Goal: Transaction & Acquisition: Download file/media

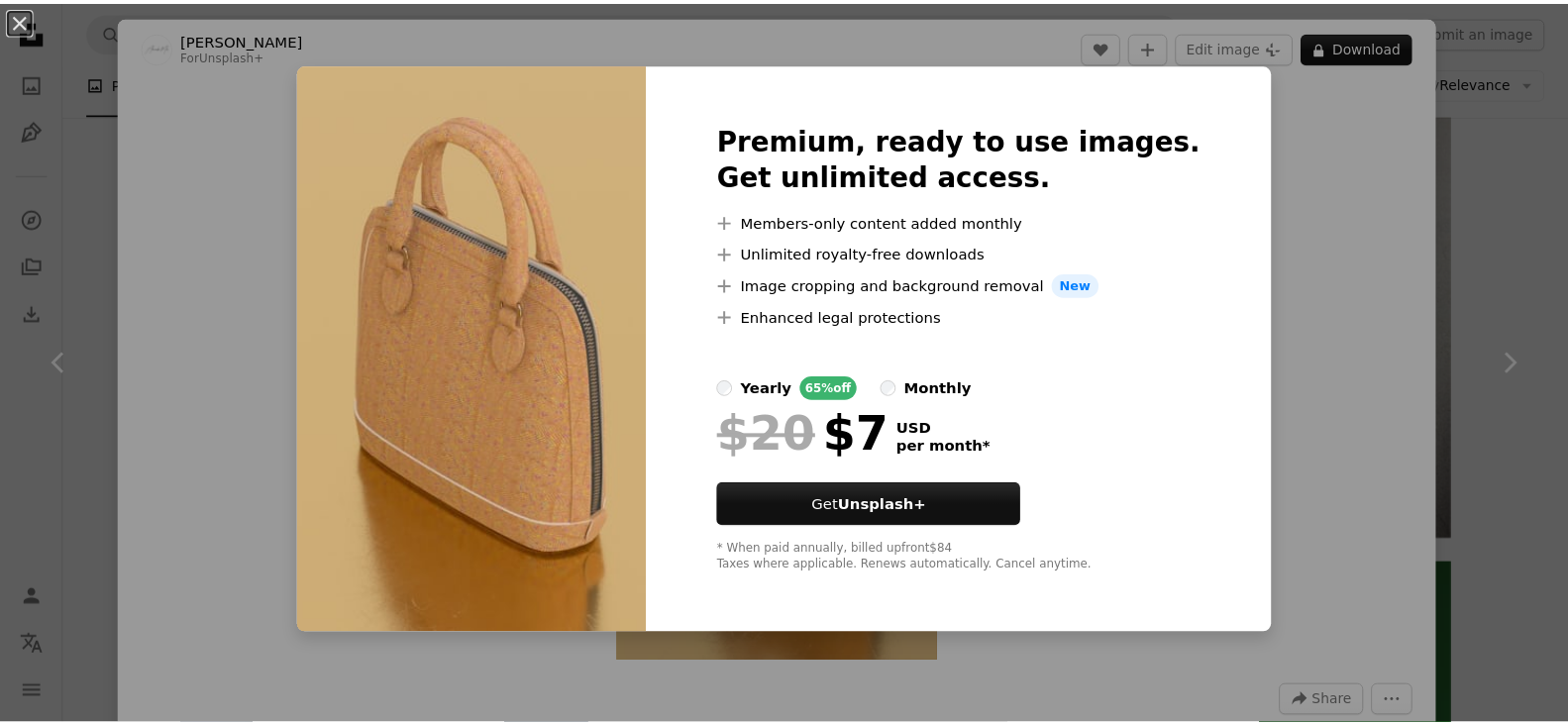
scroll to position [1981, 0]
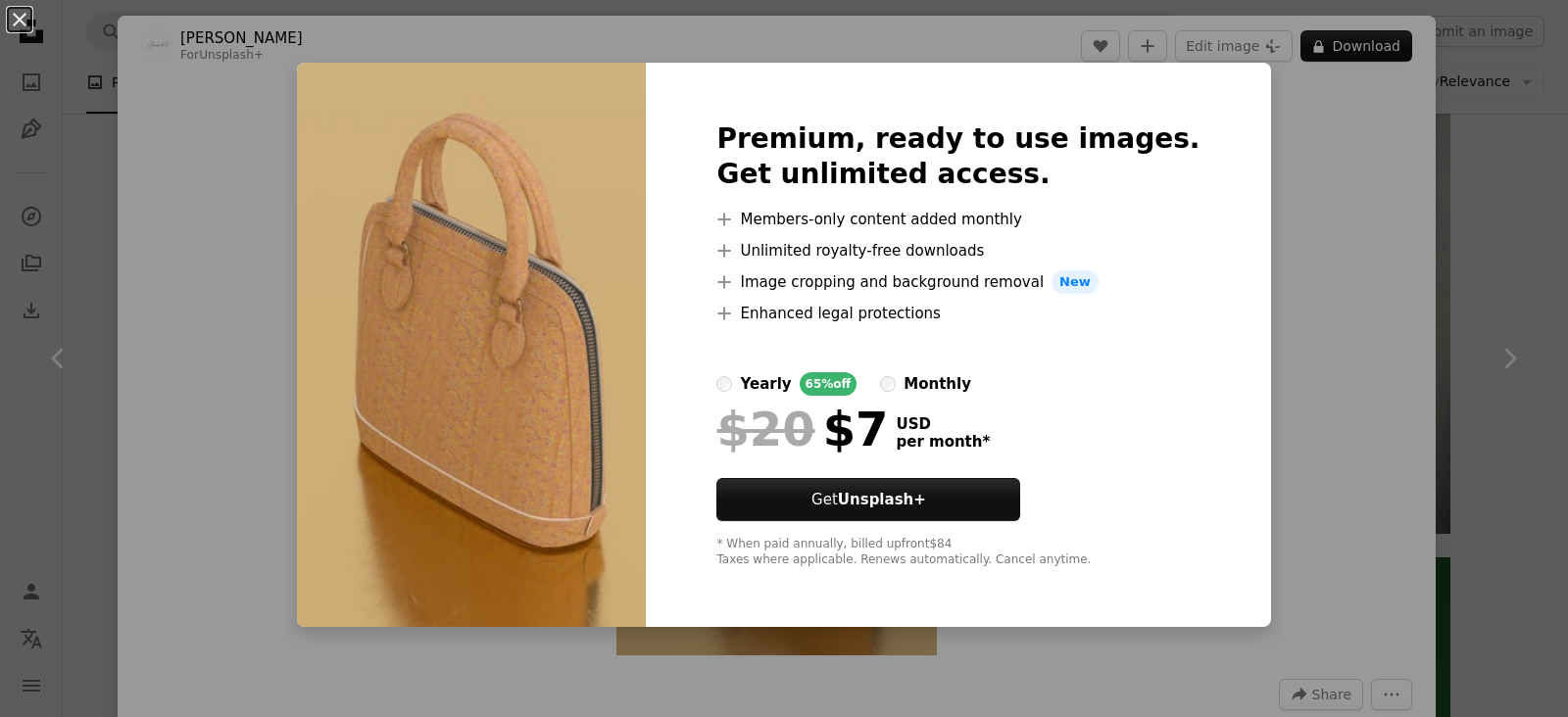
click at [96, 156] on div "An X shape Premium, ready to use images. Get unlimited access. A plus sign Memb…" at bounding box center [784, 358] width 1568 height 717
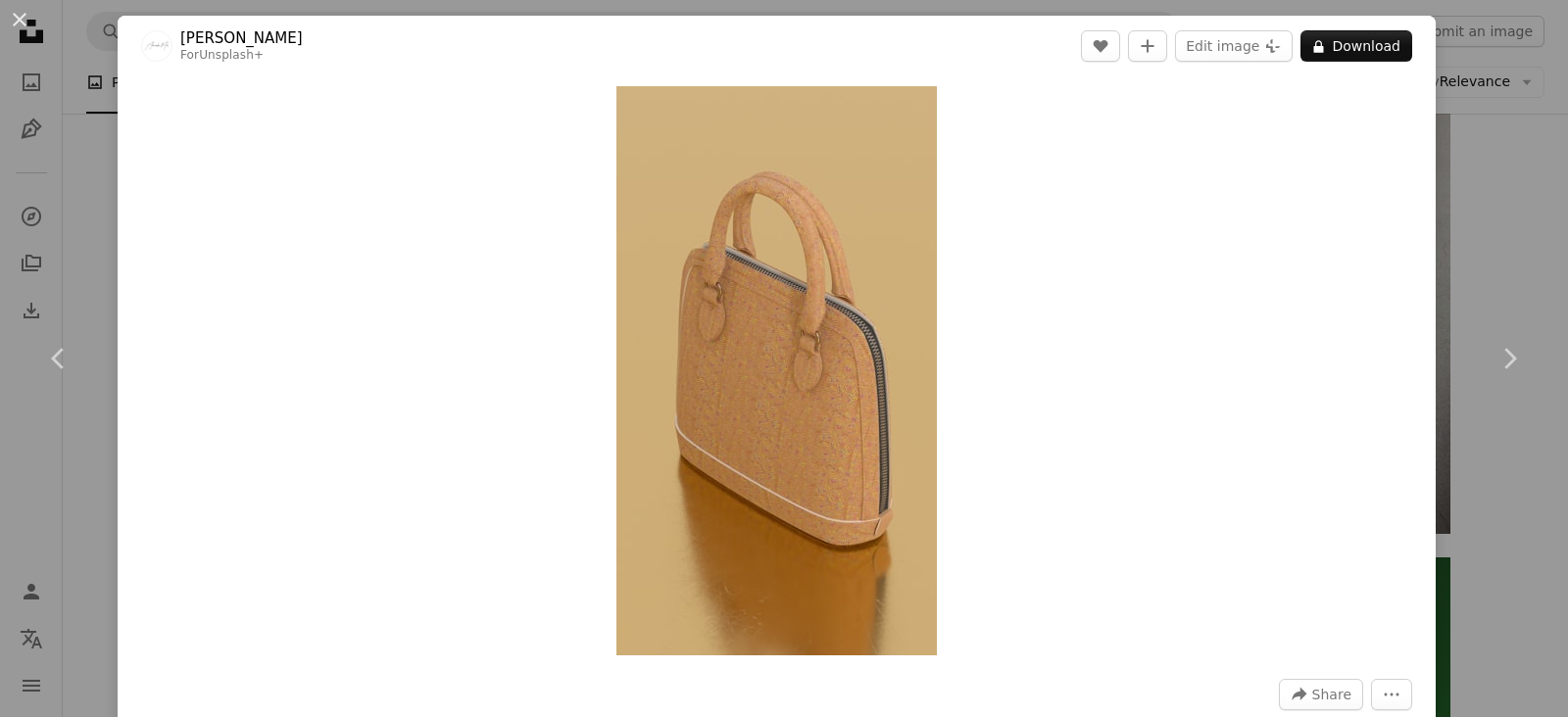
click at [1460, 182] on div "An X shape Chevron left Chevron right Alexander Mils For Unsplash+ A heart A pl…" at bounding box center [784, 358] width 1568 height 717
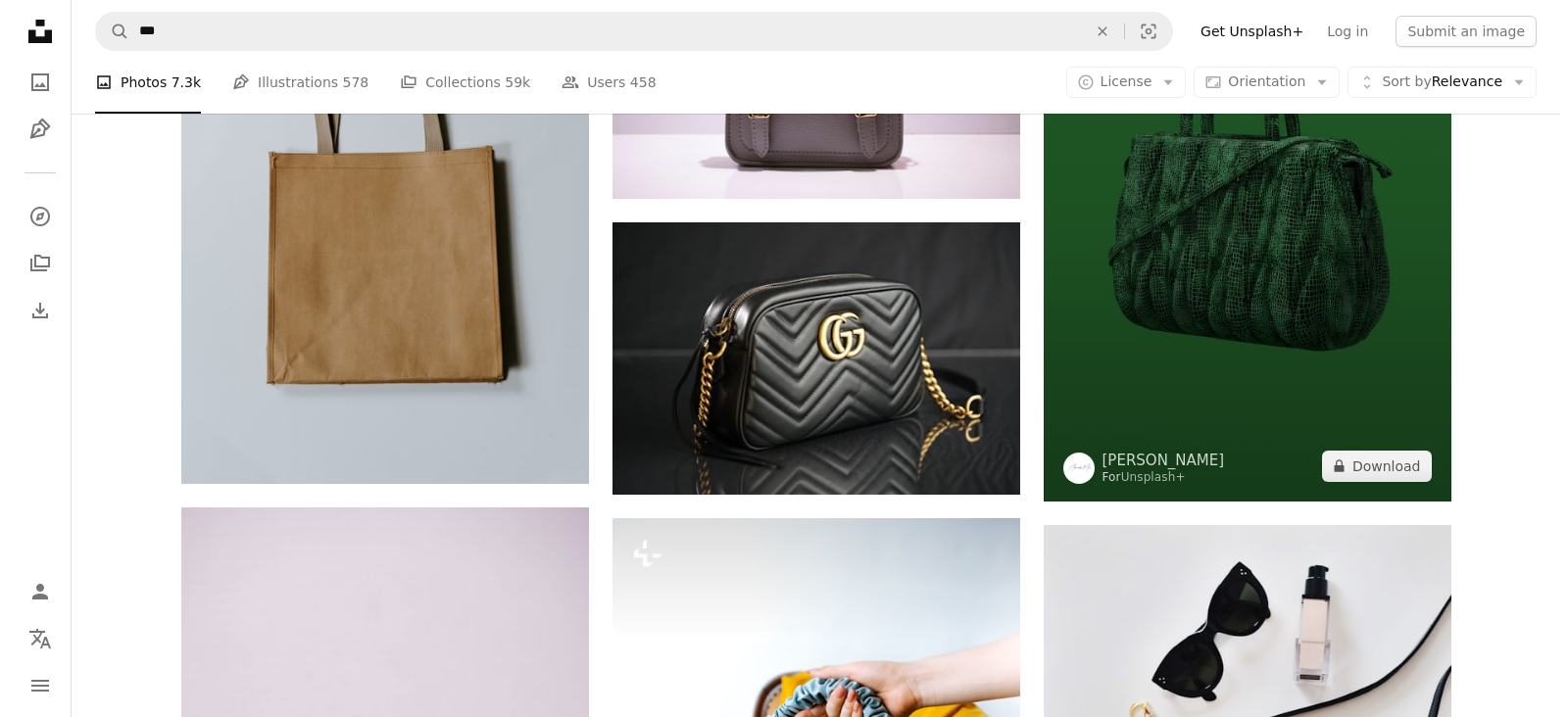
scroll to position [2743, 0]
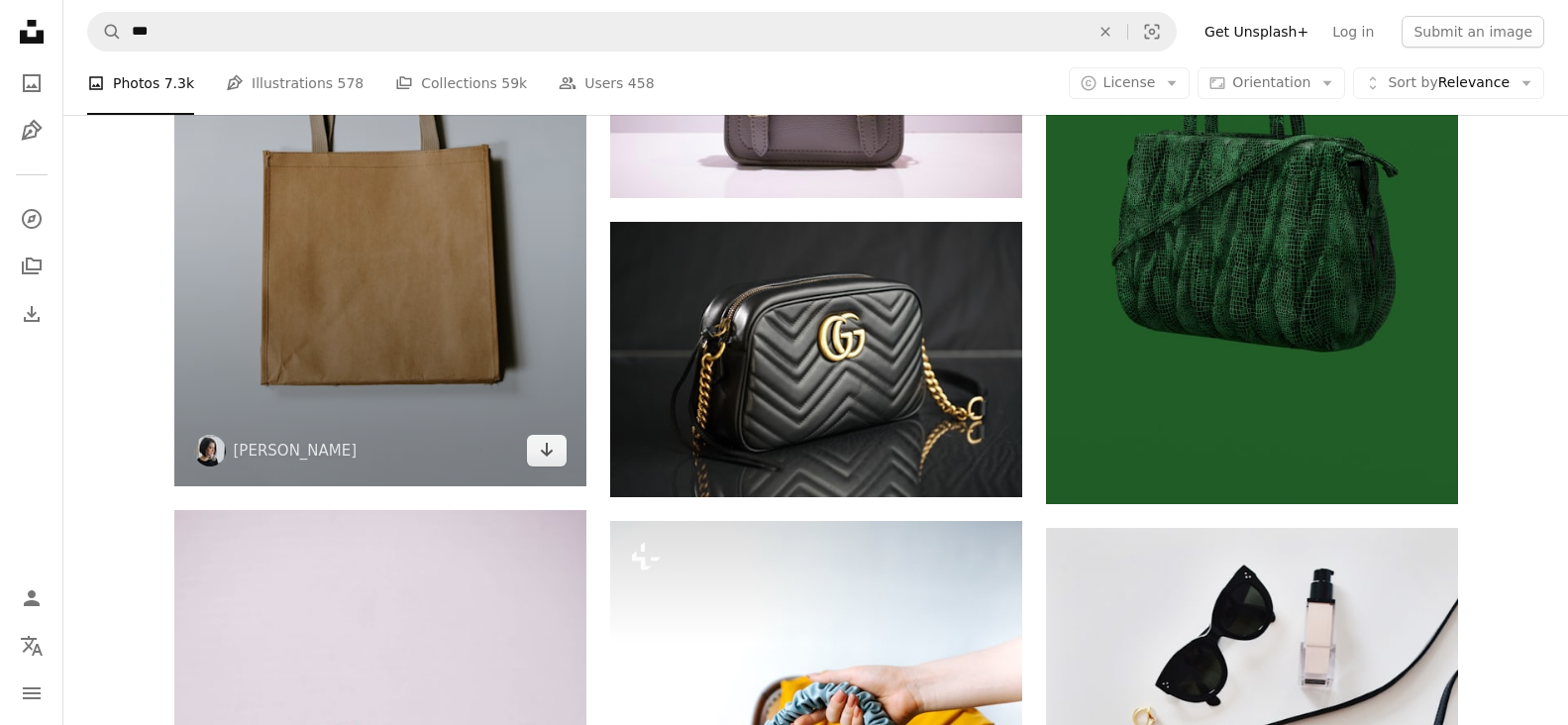
click at [355, 247] on img at bounding box center [380, 177] width 412 height 619
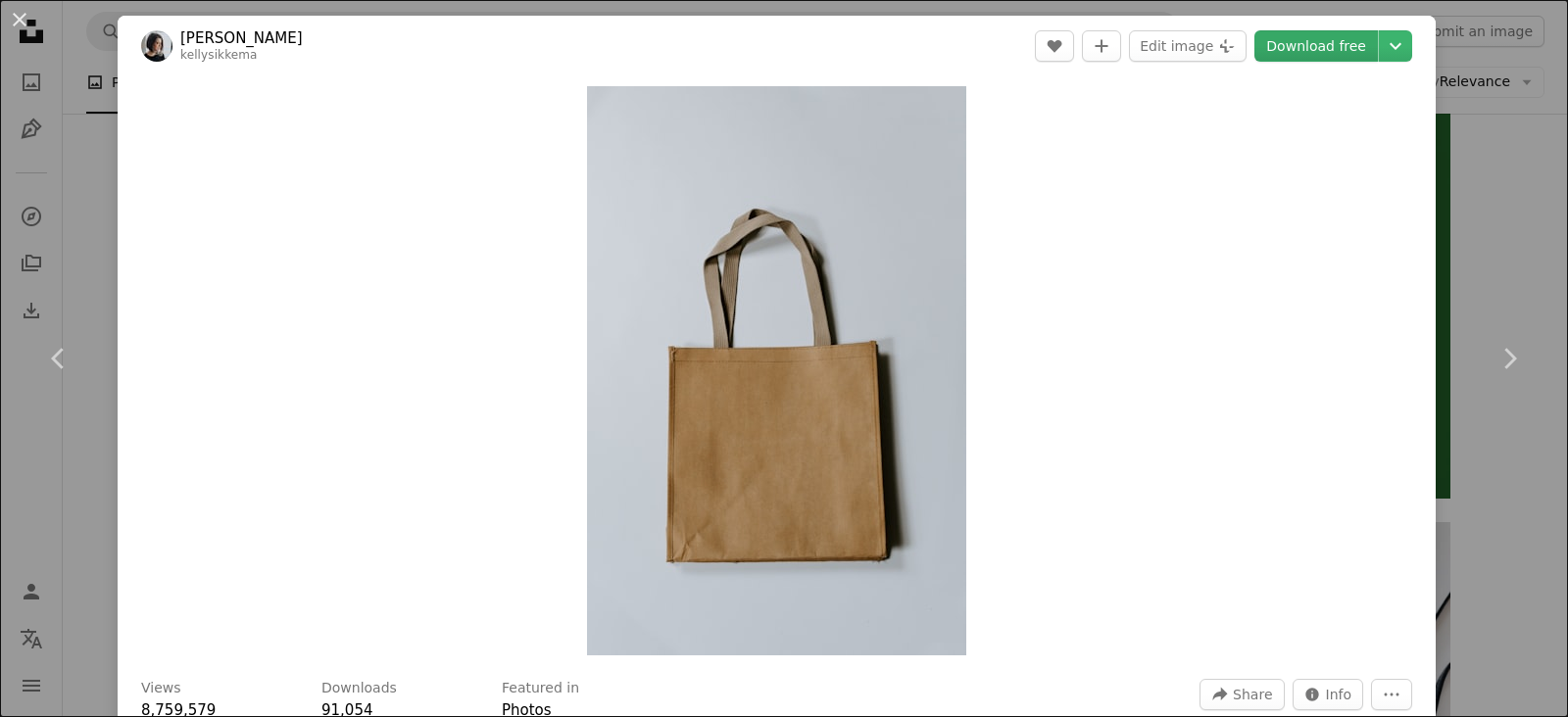
click at [1346, 32] on link "Download free" at bounding box center [1316, 46] width 124 height 31
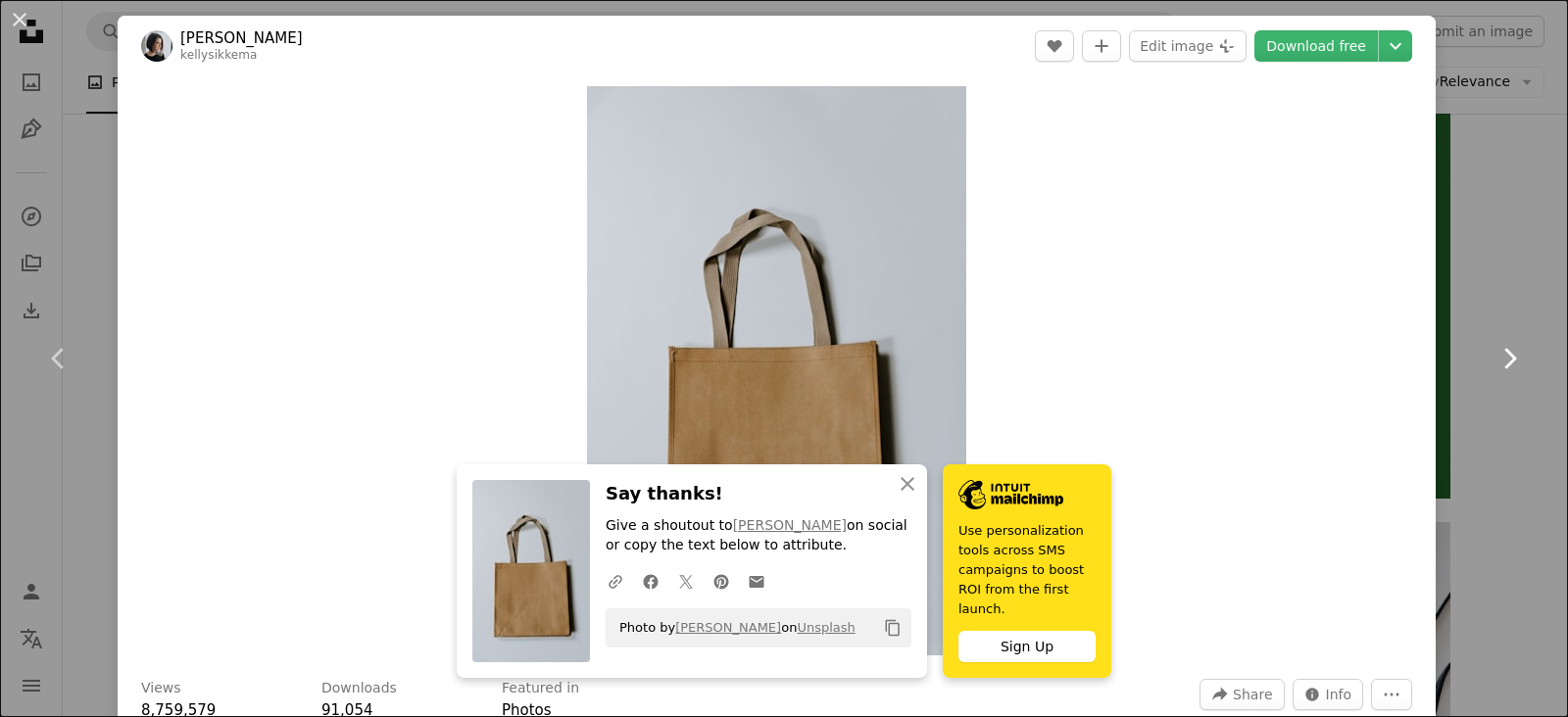
click at [1506, 273] on link "Chevron right" at bounding box center [1509, 358] width 118 height 188
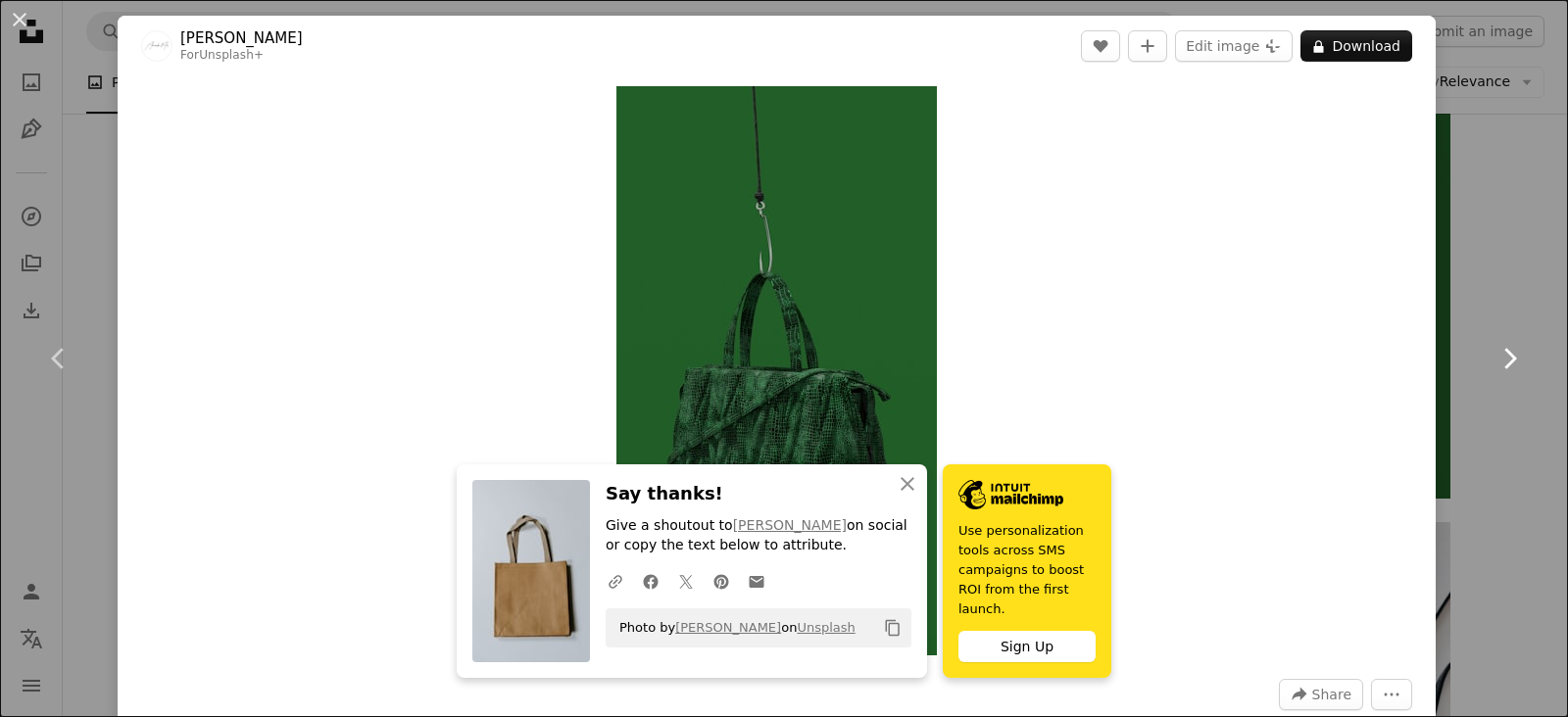
click at [1506, 273] on link "Chevron right" at bounding box center [1509, 358] width 118 height 188
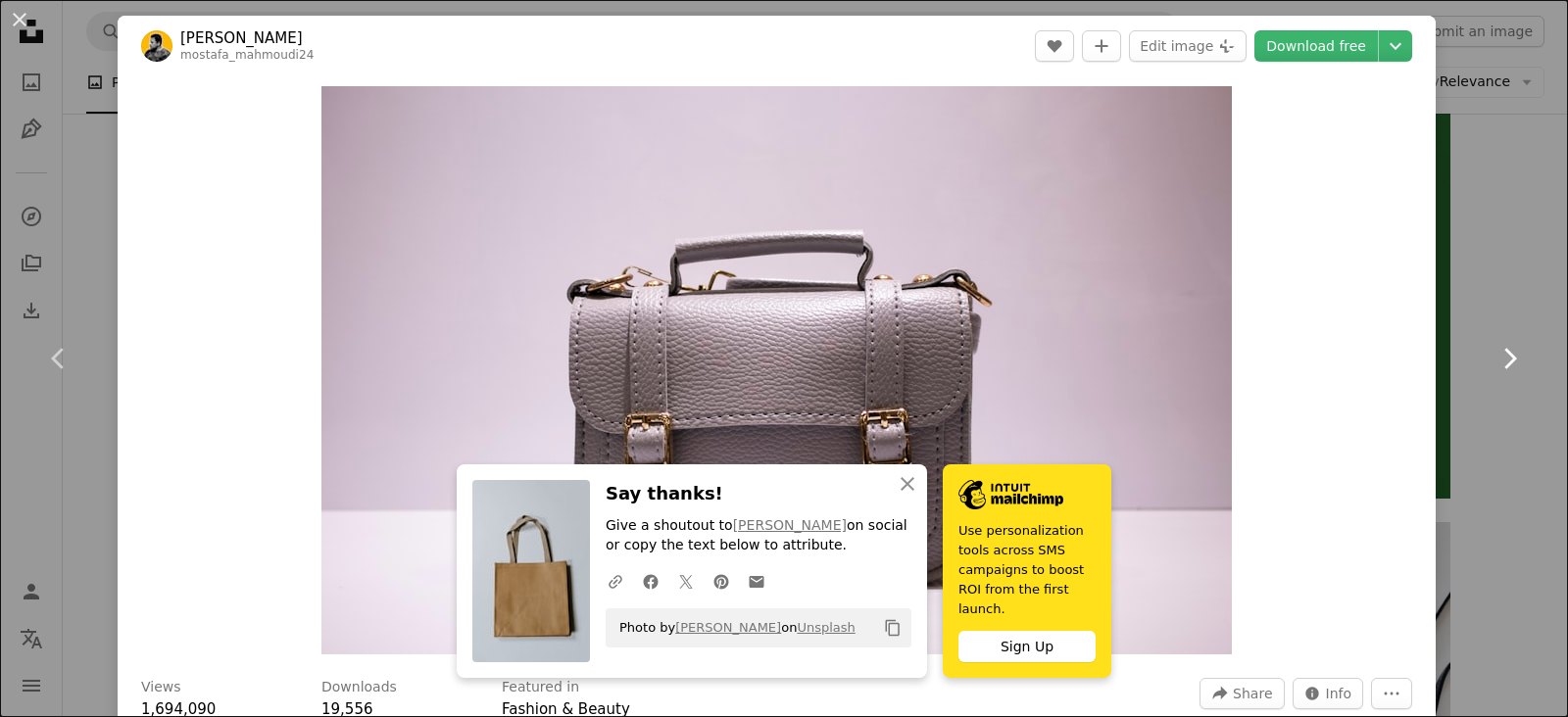
click at [1513, 349] on icon "Chevron right" at bounding box center [1509, 359] width 31 height 31
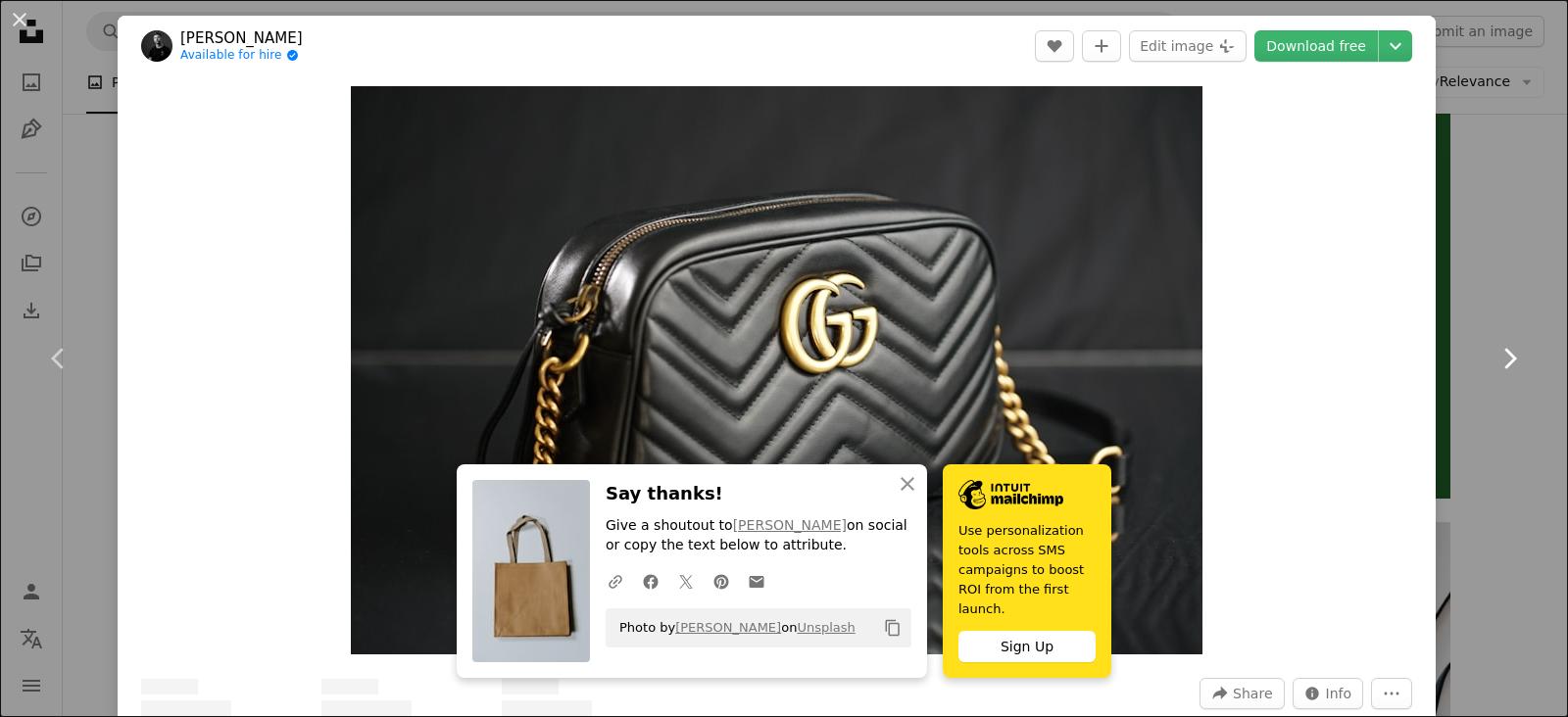
click at [1506, 356] on icon "Chevron right" at bounding box center [1509, 359] width 31 height 31
click at [1501, 356] on icon "Chevron right" at bounding box center [1509, 359] width 31 height 31
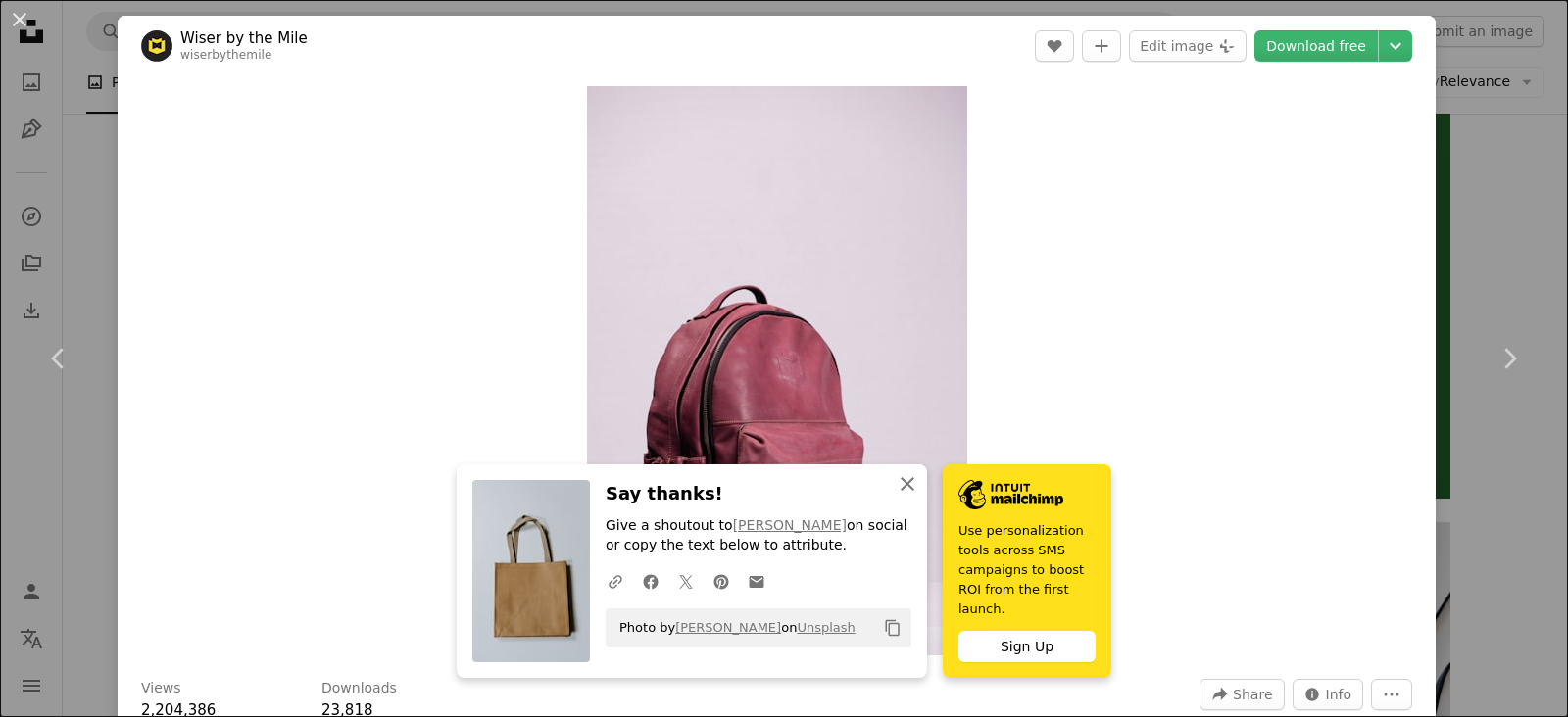
click at [907, 492] on icon "An X shape" at bounding box center [908, 484] width 24 height 24
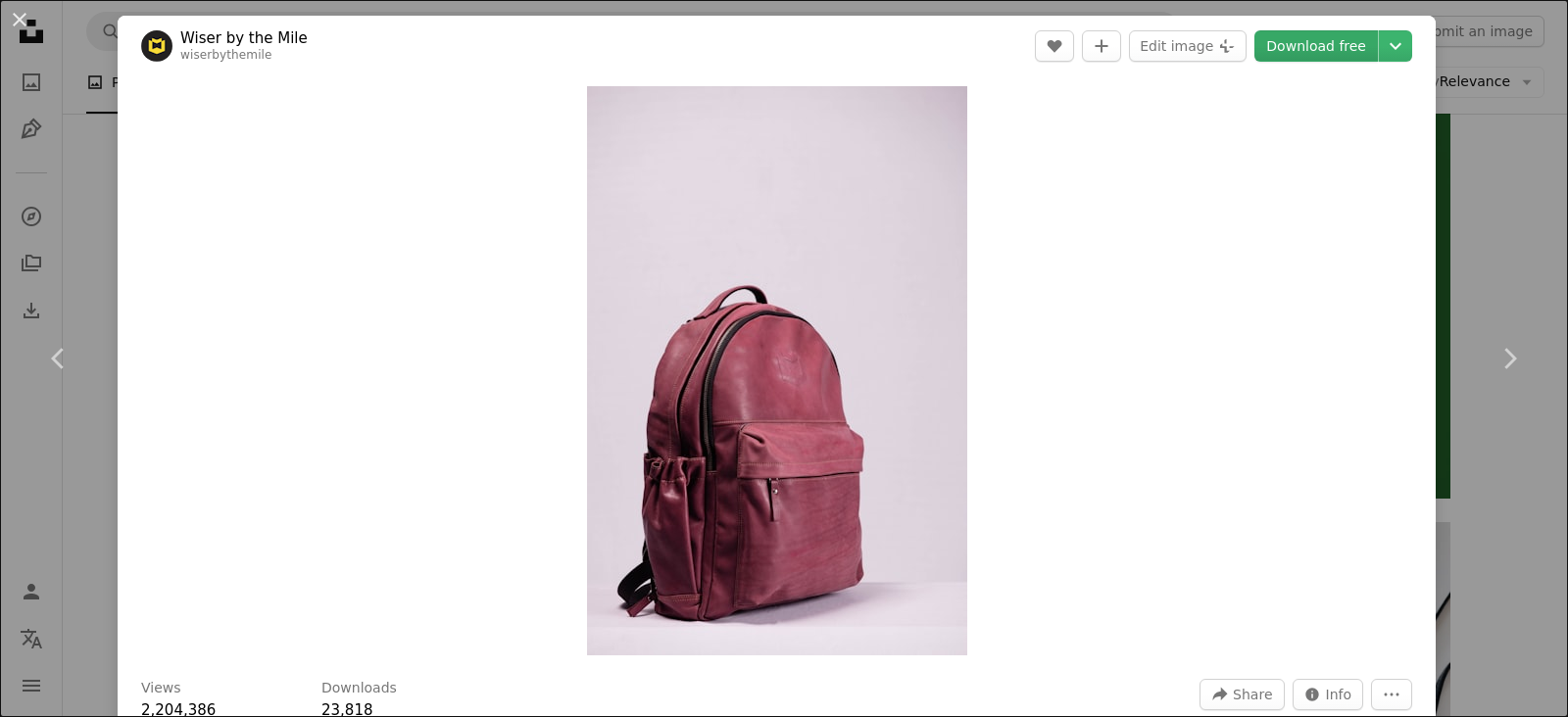
click at [1300, 34] on link "Download free" at bounding box center [1316, 46] width 124 height 31
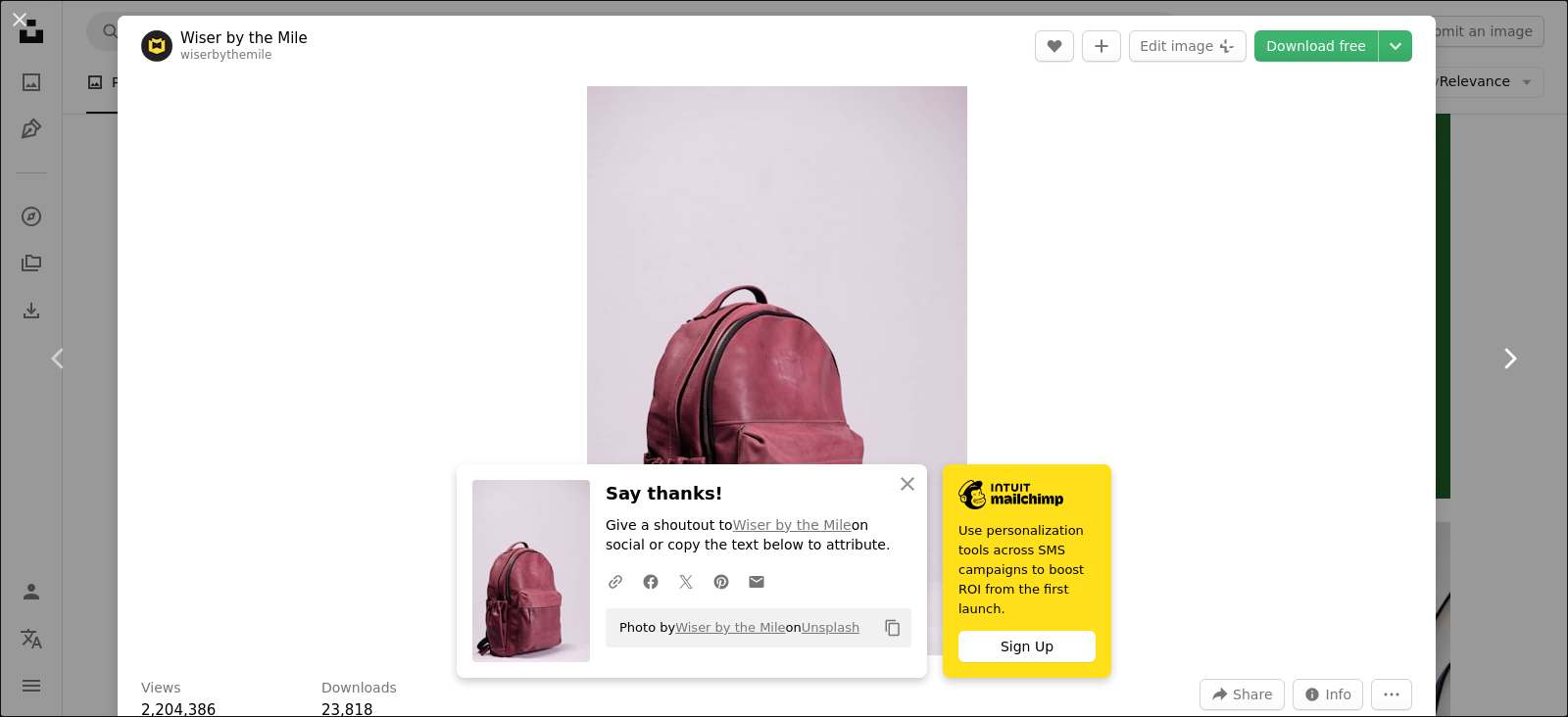
click at [1503, 357] on icon "Chevron right" at bounding box center [1509, 359] width 31 height 31
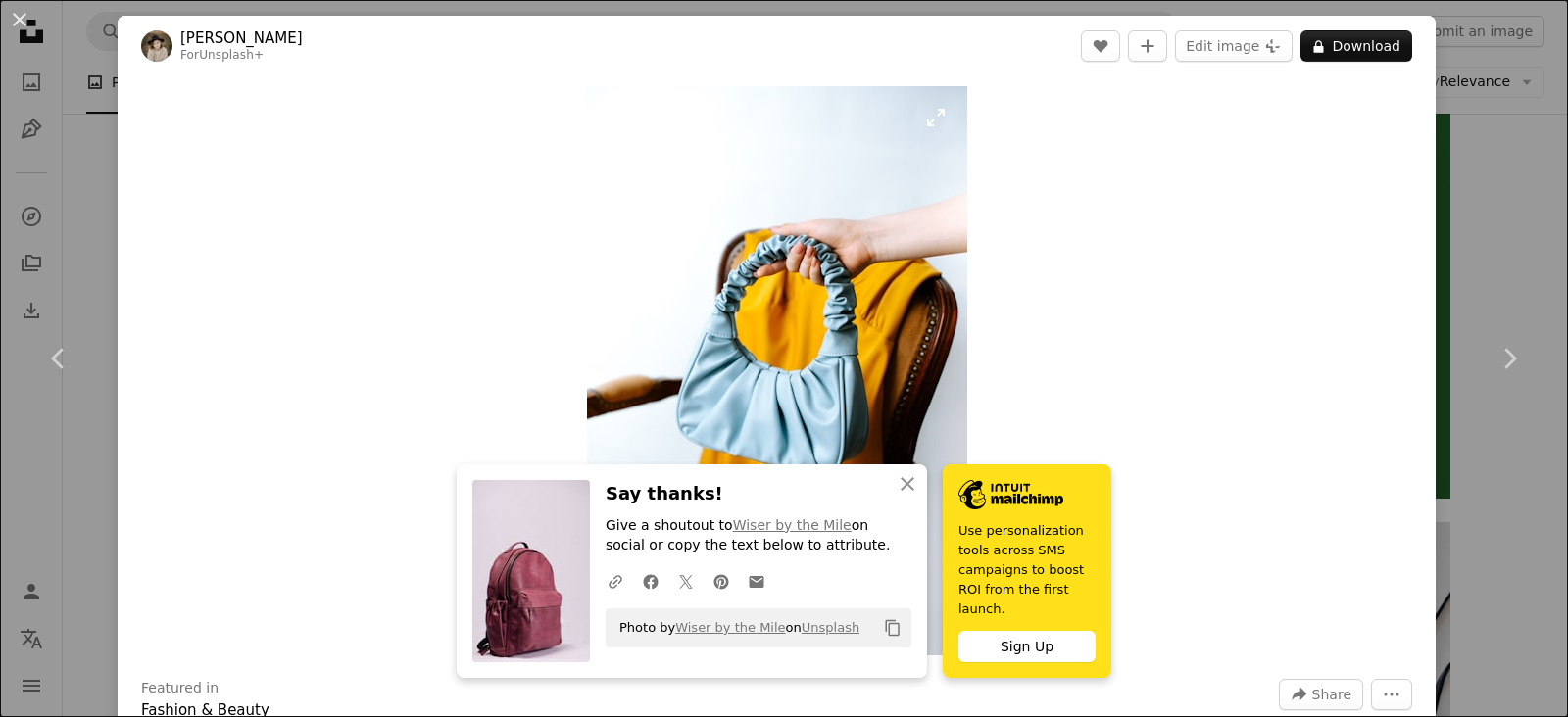
click at [933, 251] on img "Zoom in on this image" at bounding box center [777, 371] width 381 height 569
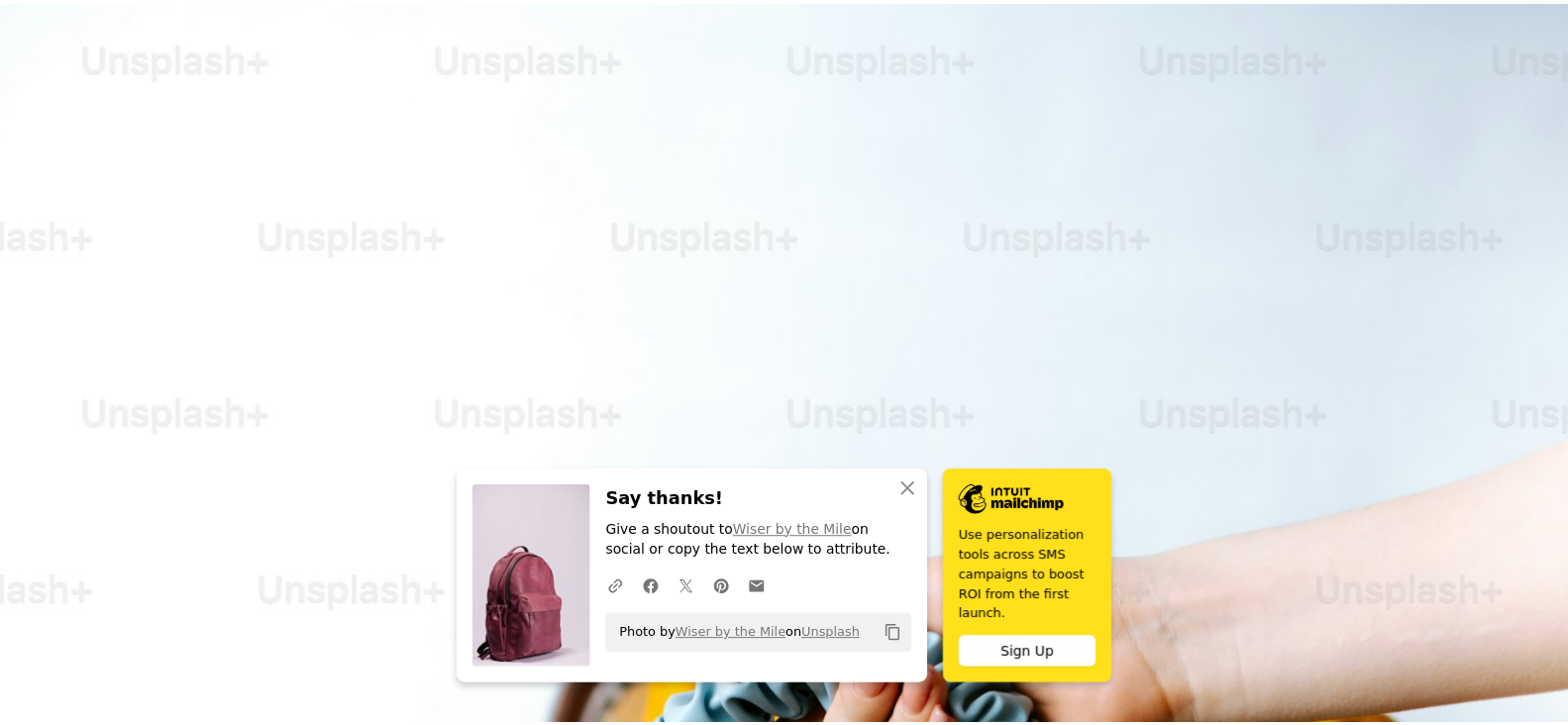
scroll to position [813, 0]
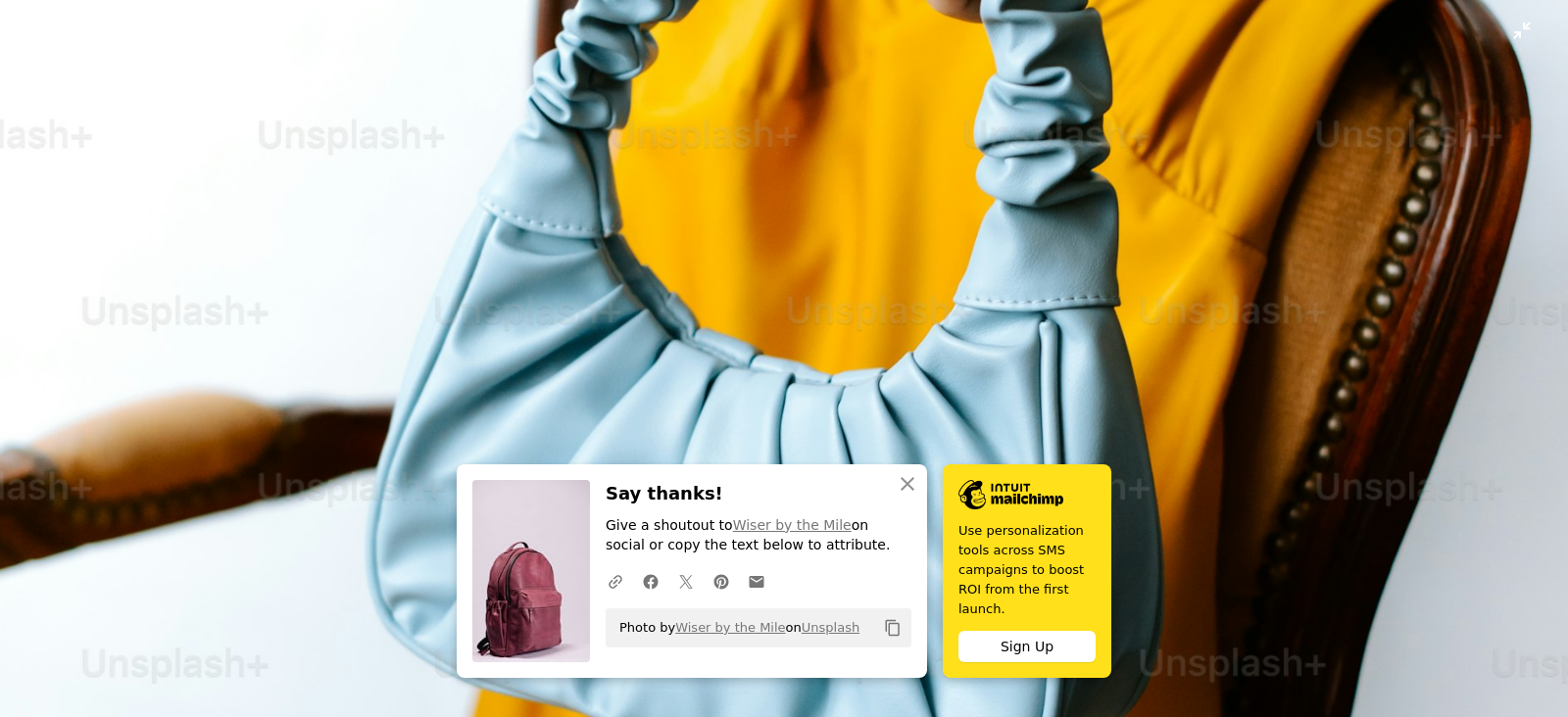
click at [1037, 297] on img "Zoom out on this image" at bounding box center [784, 371] width 1570 height 2352
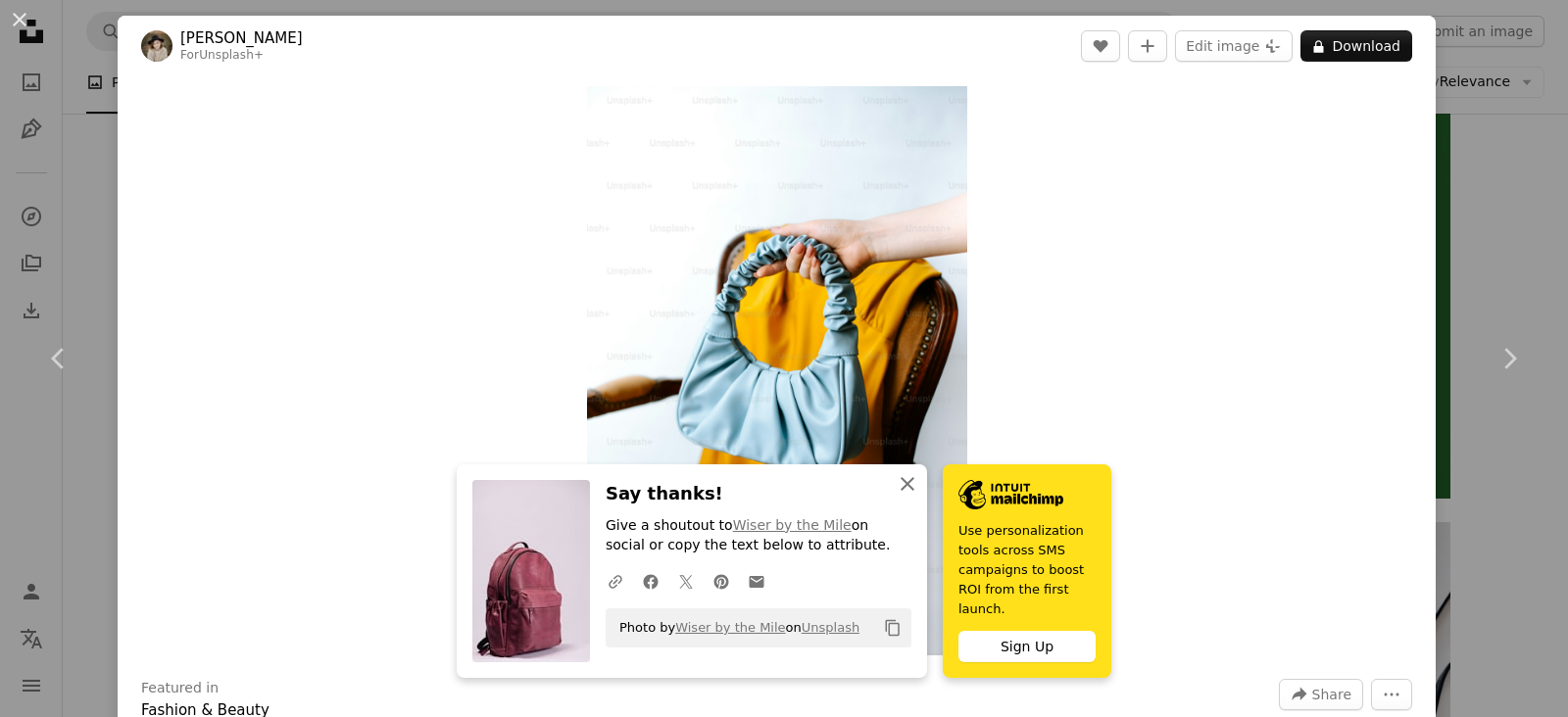
click at [897, 496] on icon "An X shape" at bounding box center [908, 484] width 24 height 24
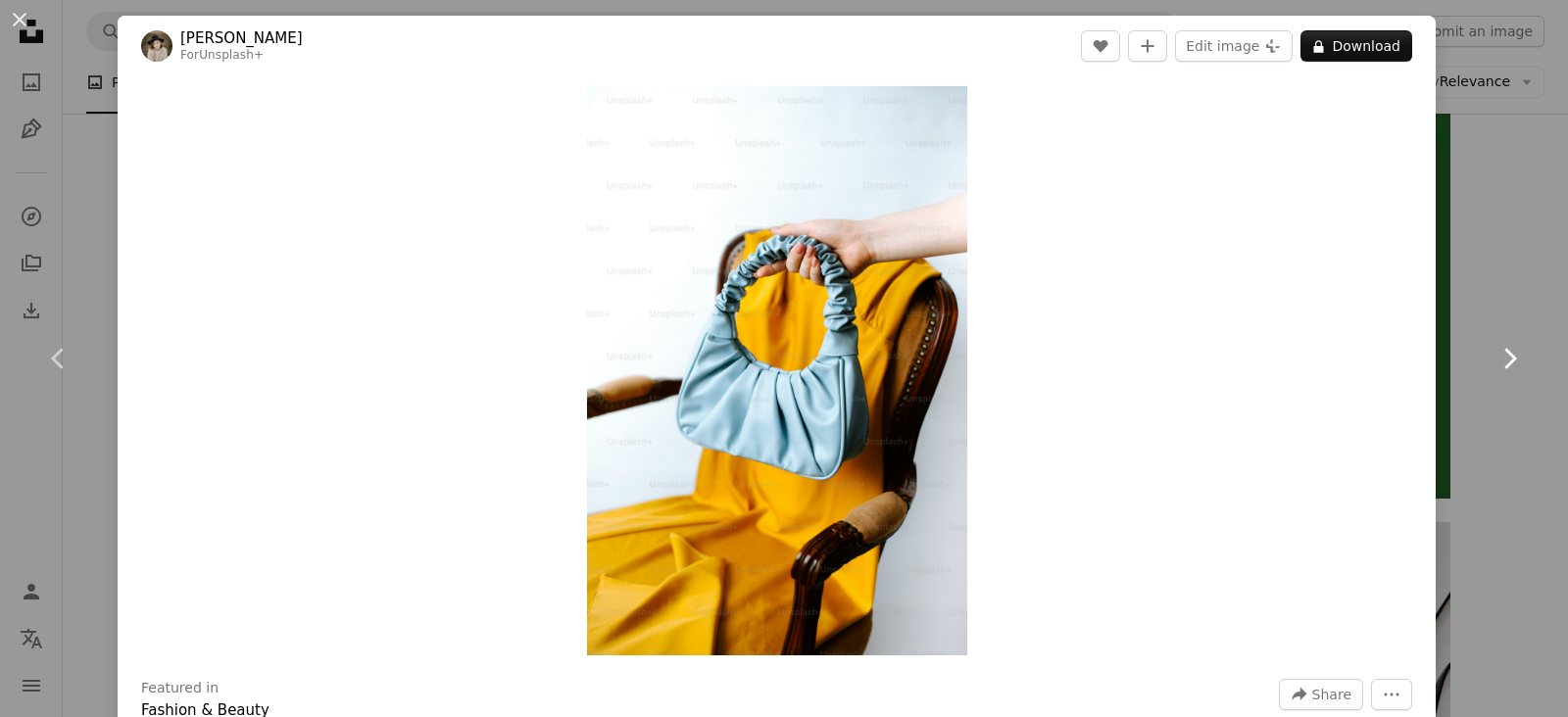
click at [1502, 362] on icon "Chevron right" at bounding box center [1509, 359] width 31 height 31
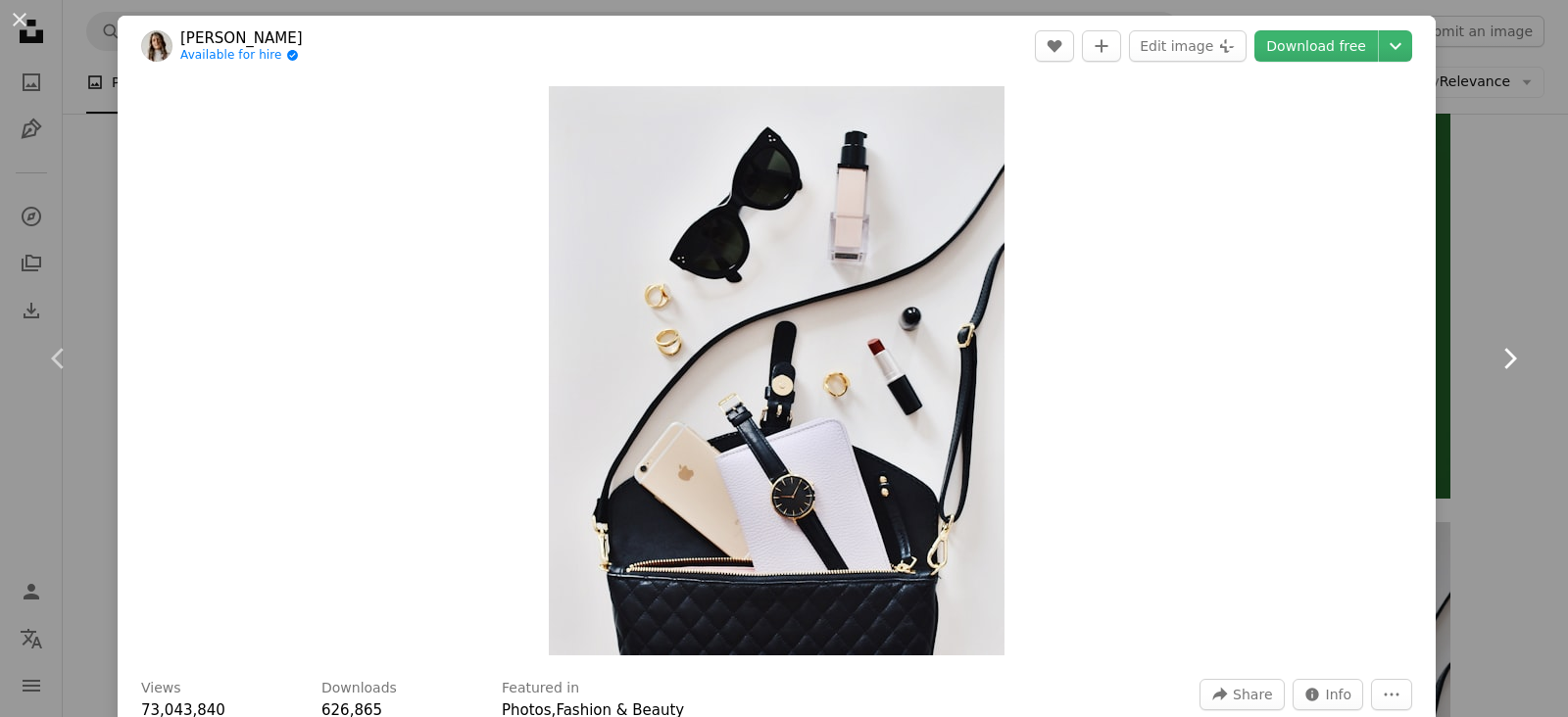
click at [1503, 361] on icon "Chevron right" at bounding box center [1509, 359] width 31 height 31
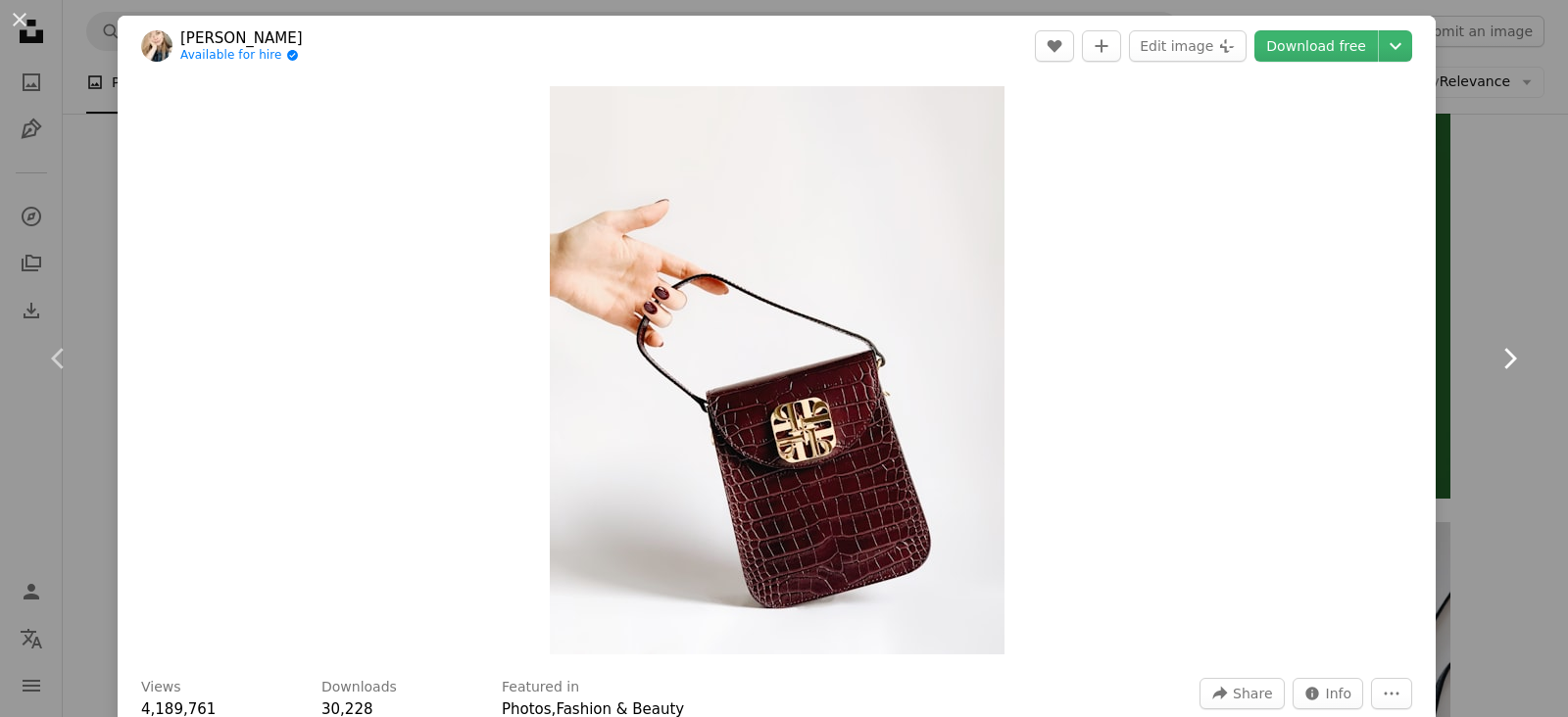
click at [1503, 361] on icon "Chevron right" at bounding box center [1509, 359] width 31 height 31
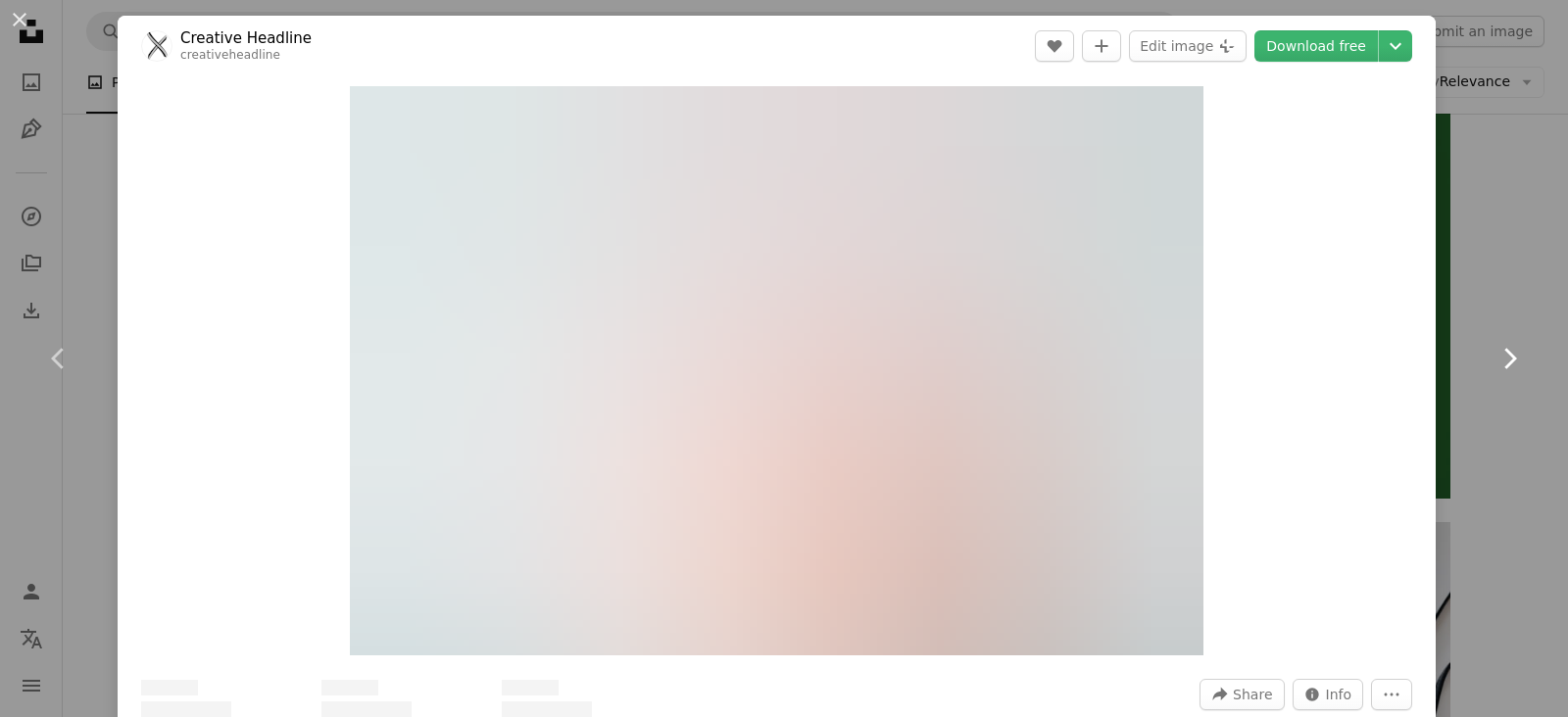
click at [1503, 361] on icon "Chevron right" at bounding box center [1509, 359] width 31 height 31
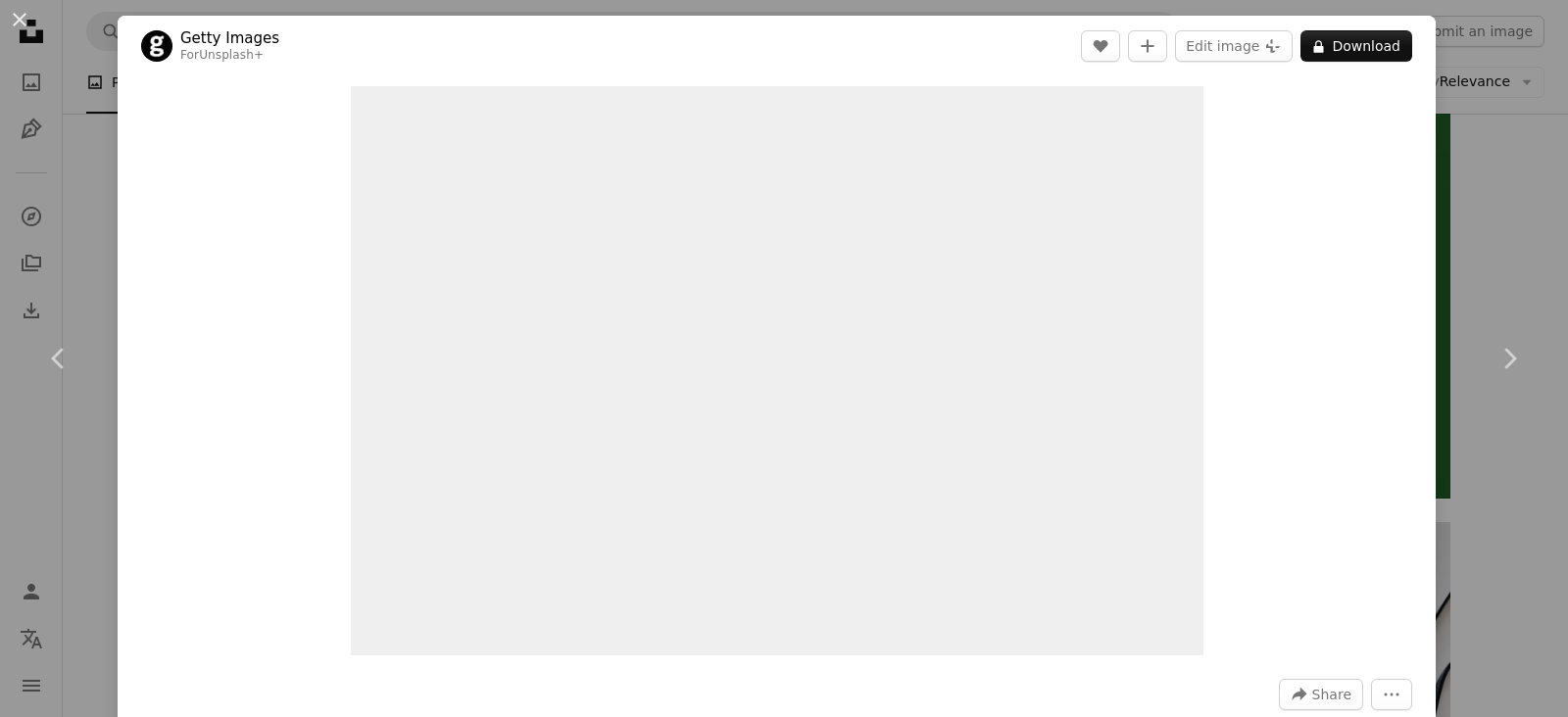
click at [80, 162] on div "An X shape Chevron left Chevron right Getty Images For Unsplash+ A heart A plus…" at bounding box center [784, 358] width 1568 height 717
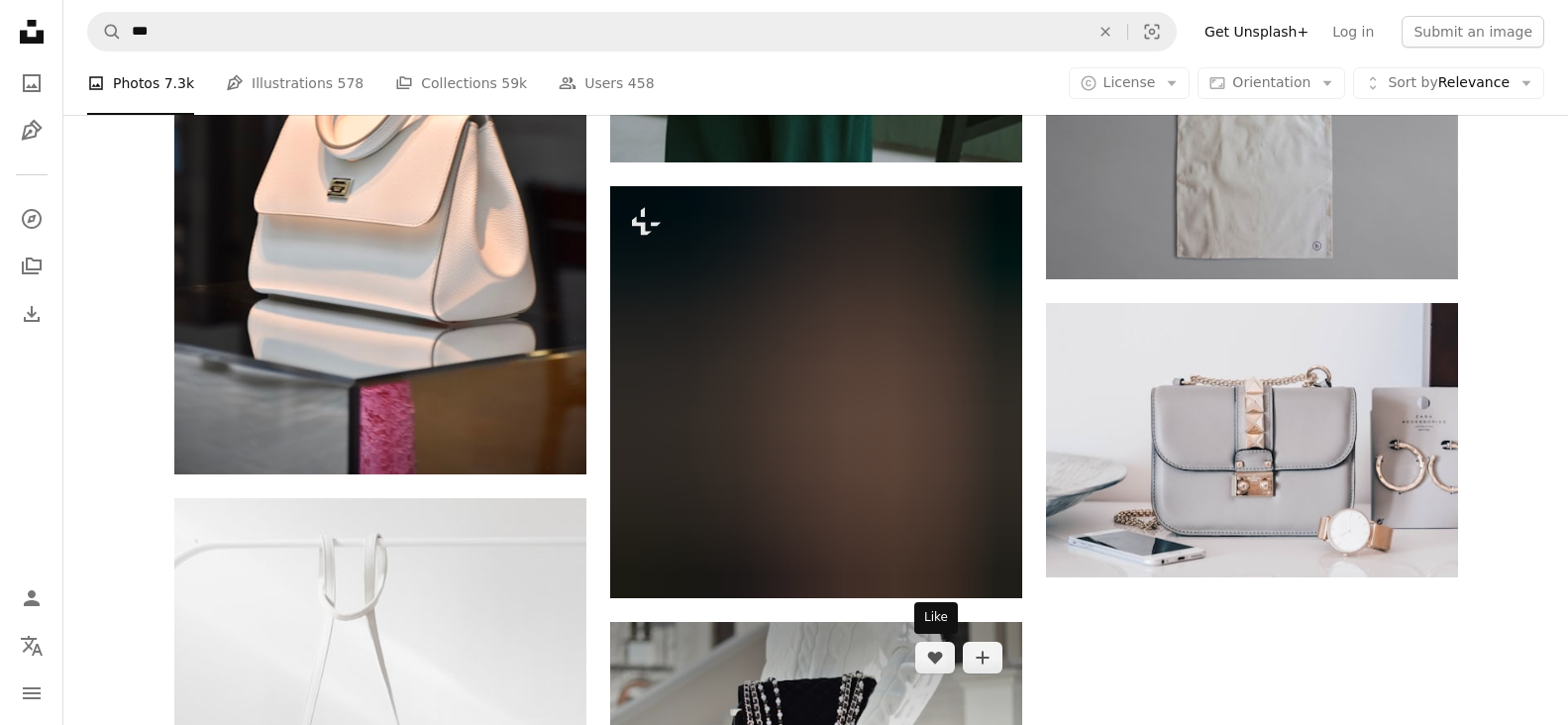
scroll to position [6936, 0]
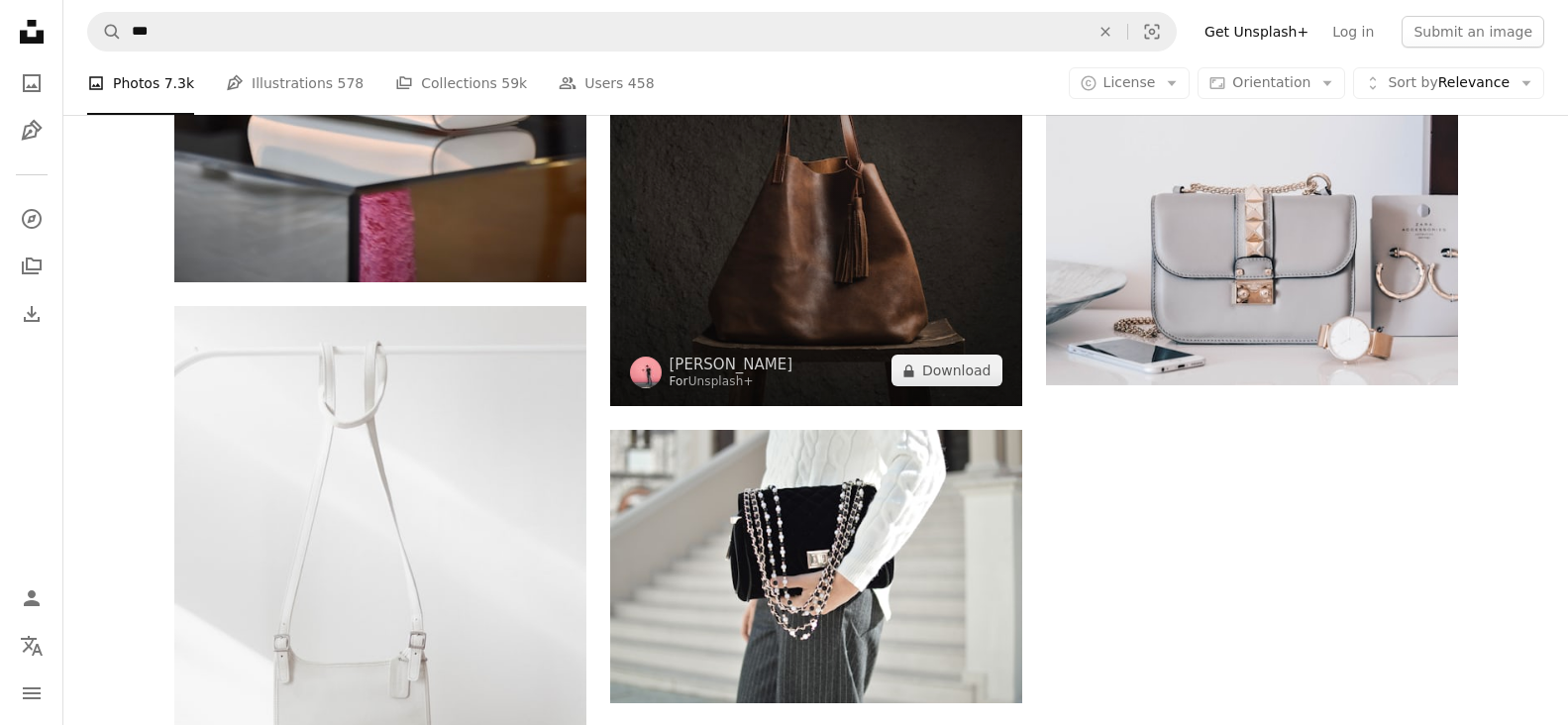
click at [785, 232] on img at bounding box center [816, 200] width 412 height 412
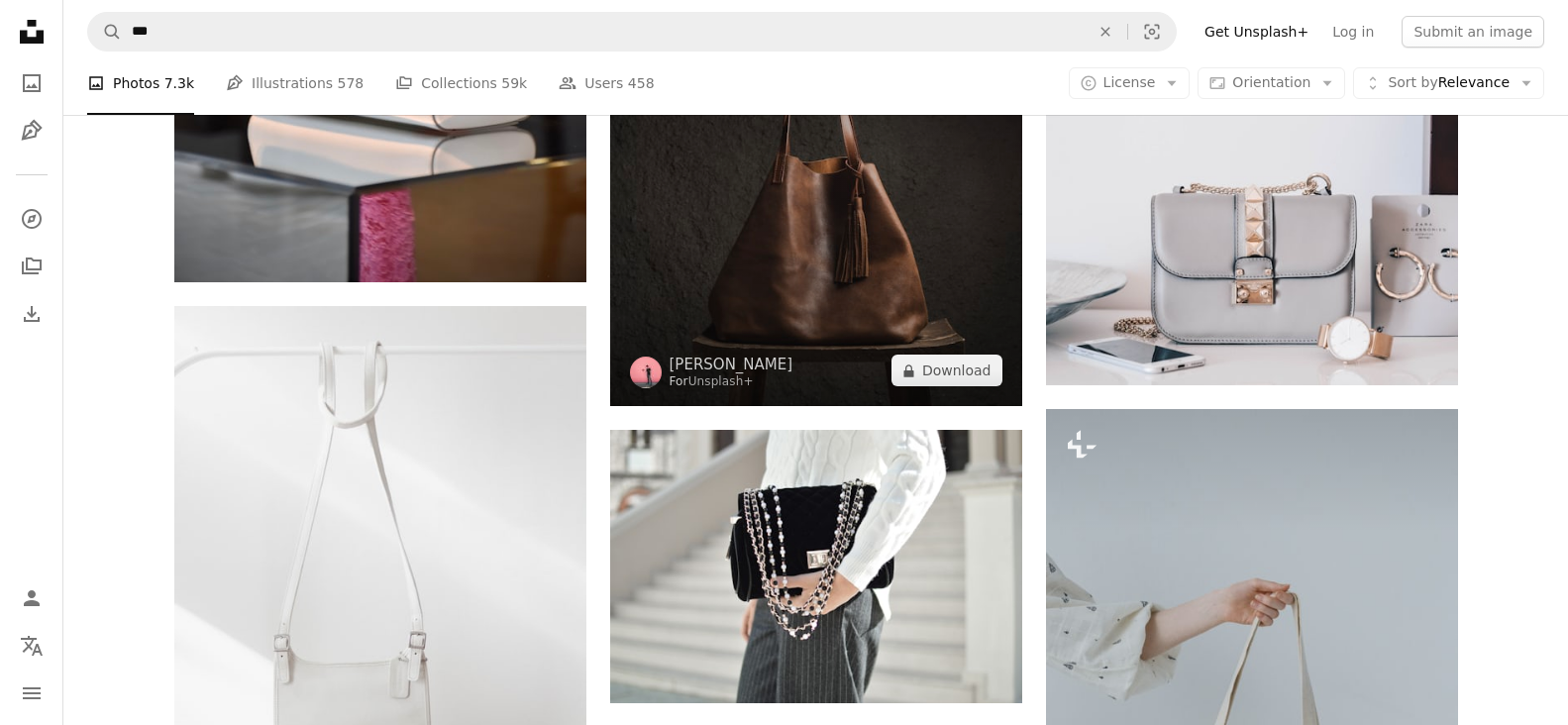
click at [770, 171] on img at bounding box center [816, 200] width 412 height 412
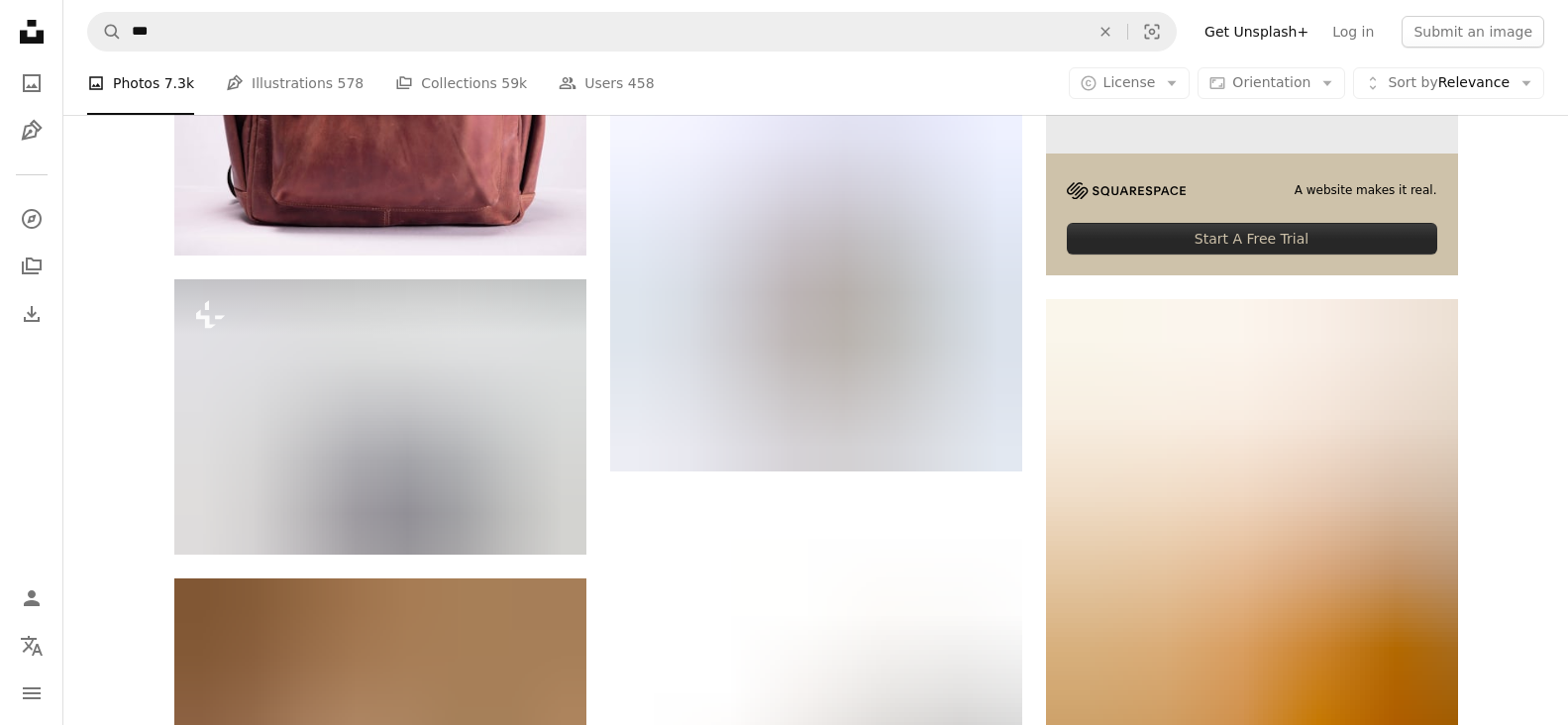
scroll to position [8422, 0]
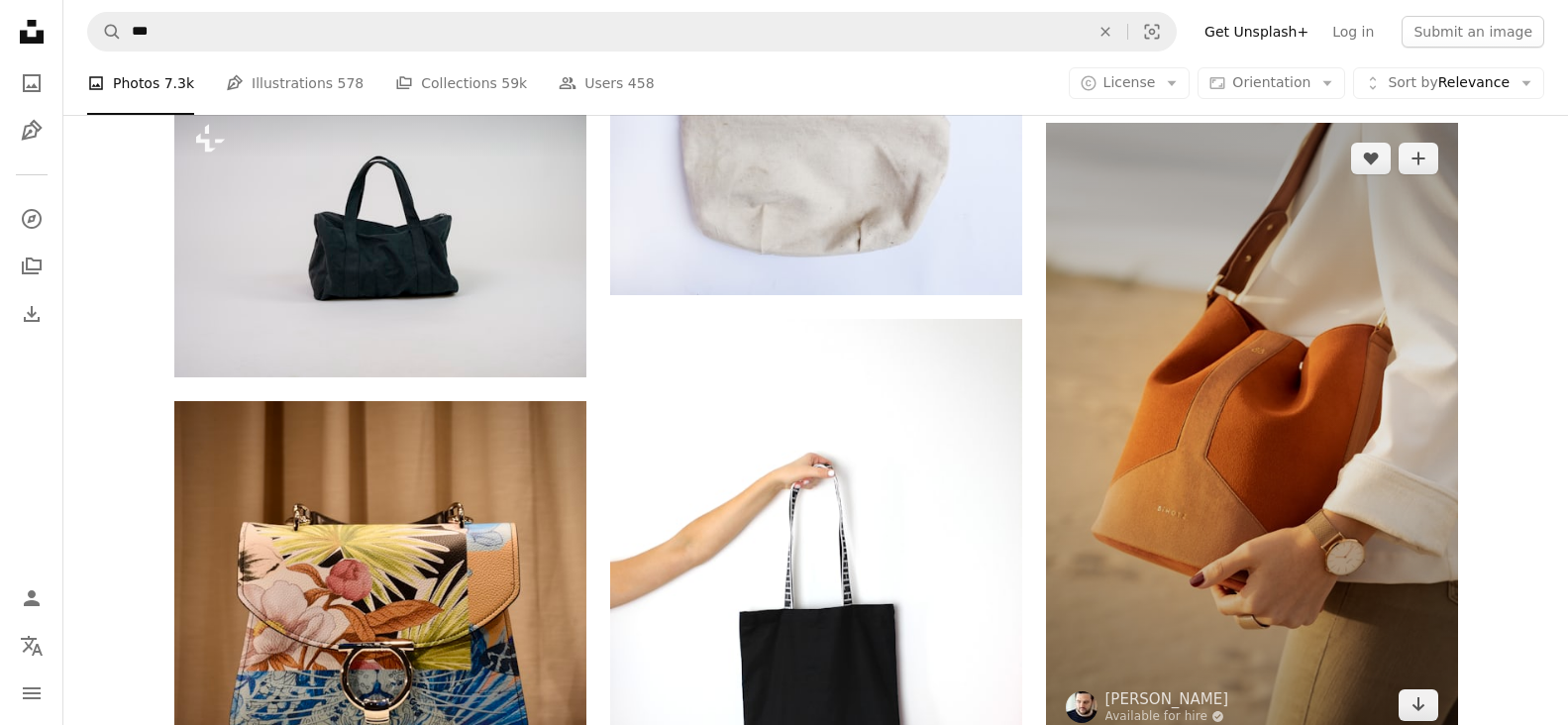
click at [1333, 427] on img at bounding box center [1252, 433] width 412 height 619
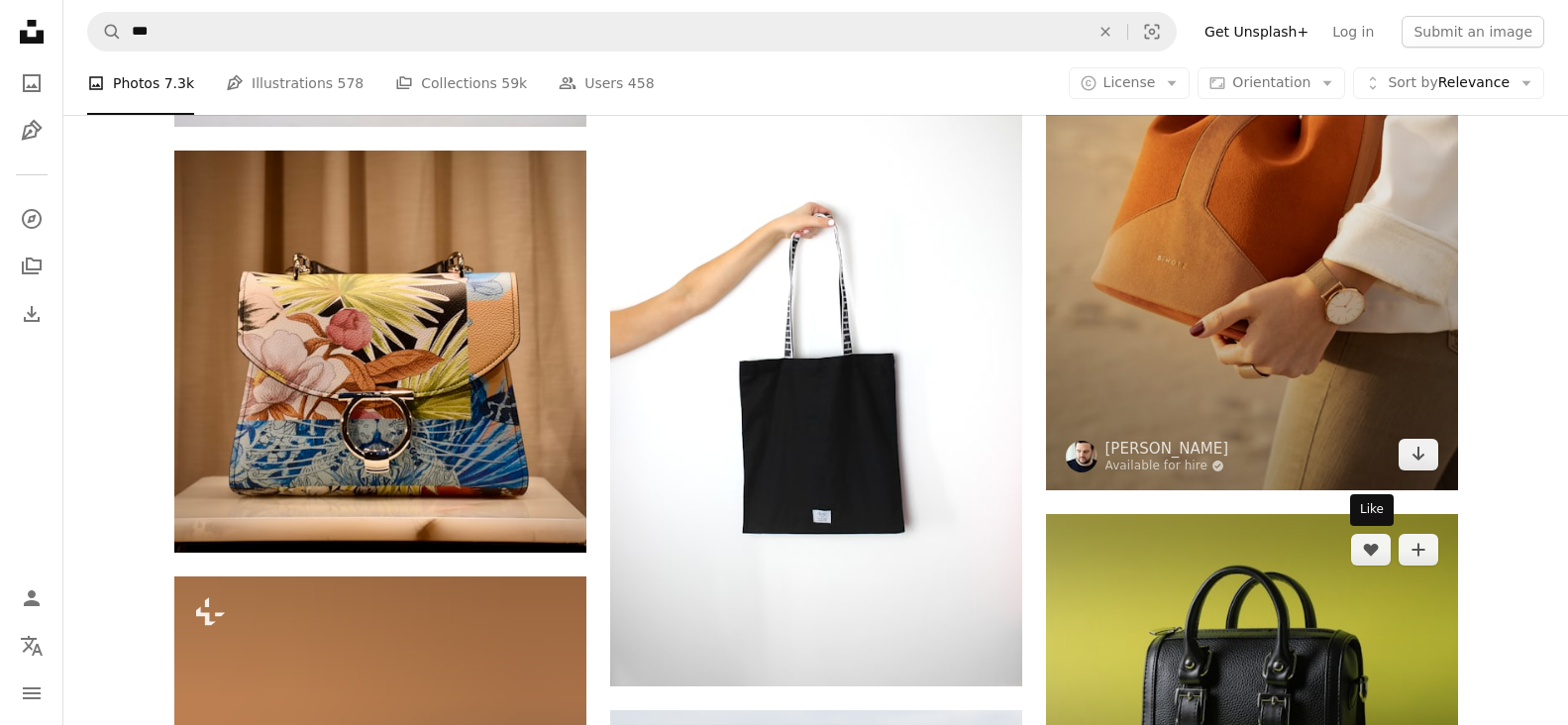
scroll to position [8719, 0]
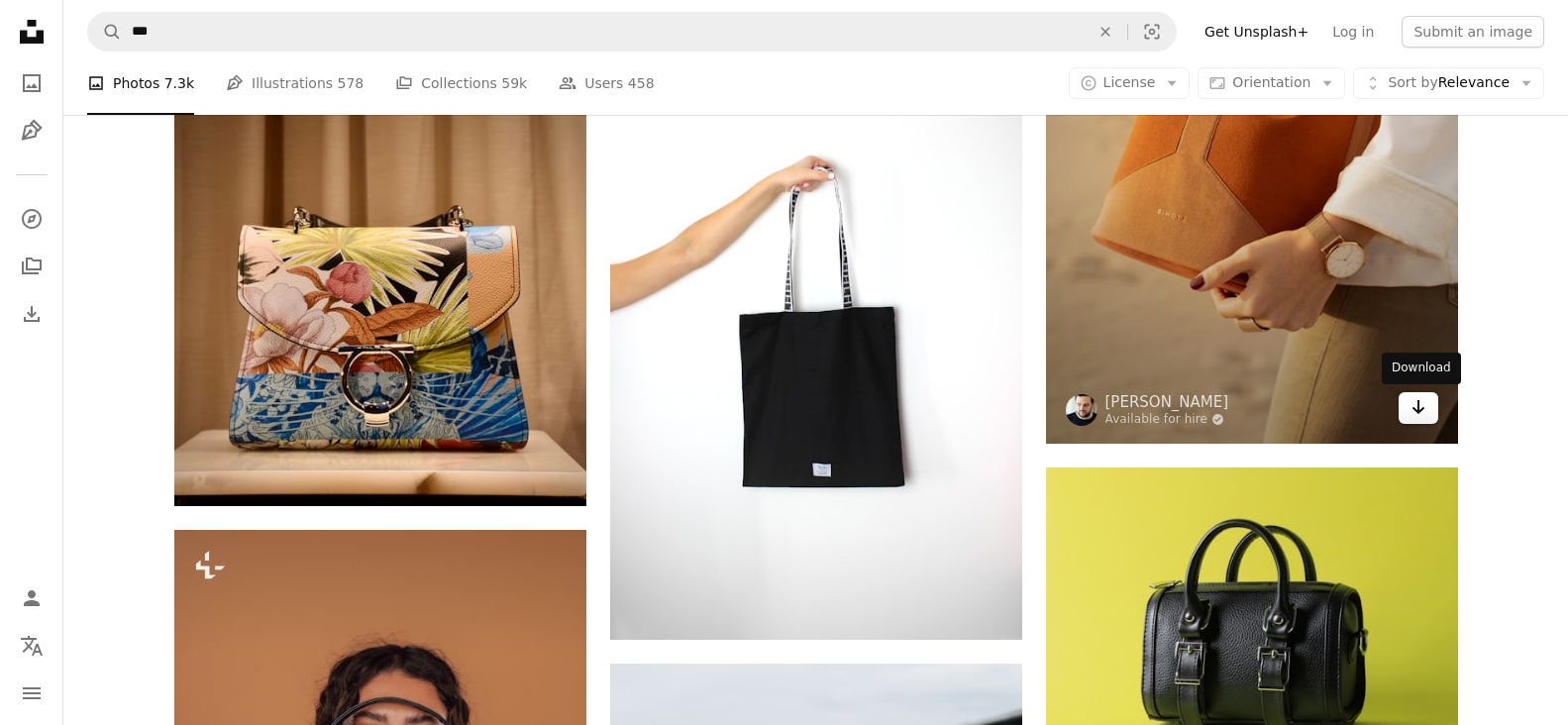
click at [1413, 407] on icon "Arrow pointing down" at bounding box center [1419, 408] width 16 height 24
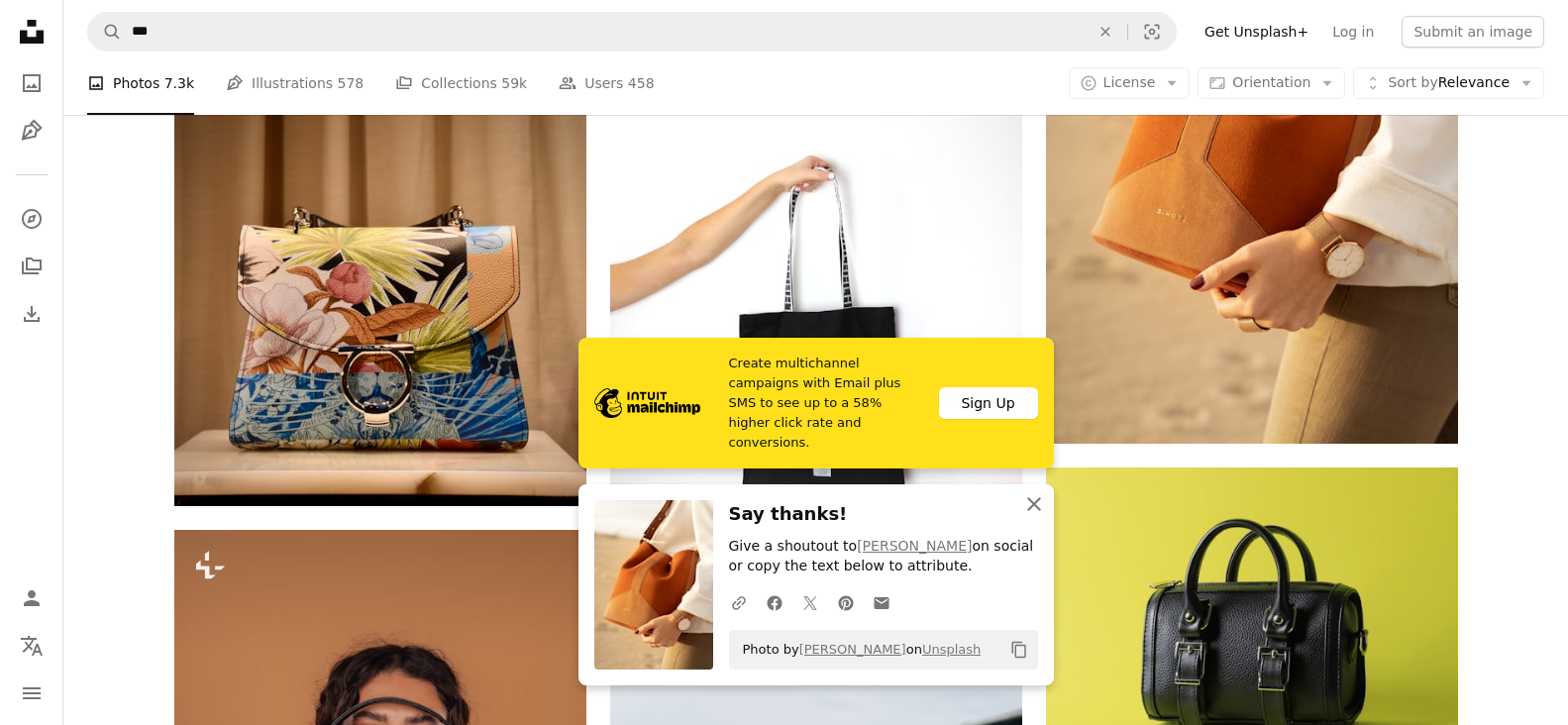
click at [1026, 507] on icon "An X shape" at bounding box center [1034, 504] width 24 height 24
